Goal: Task Accomplishment & Management: Use online tool/utility

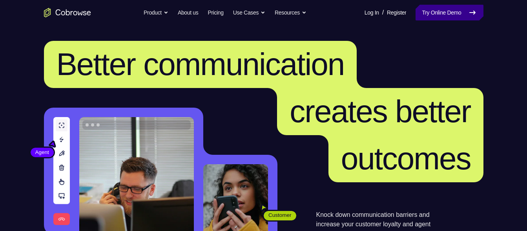
click at [429, 13] on link "Try Online Demo" at bounding box center [450, 13] width 68 height 16
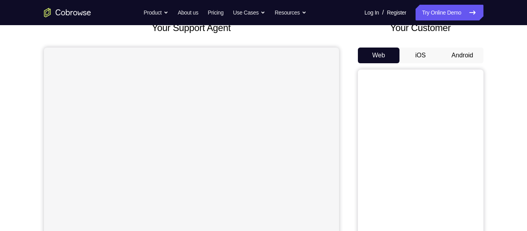
scroll to position [55, 0]
click at [462, 51] on button "Android" at bounding box center [463, 56] width 42 height 16
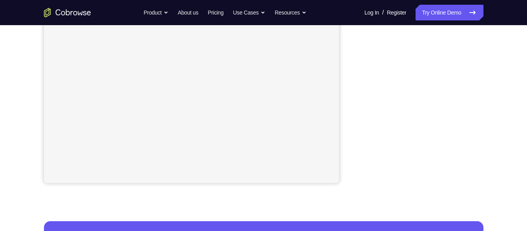
scroll to position [175, 0]
